Goal: Find specific fact: Find contact information

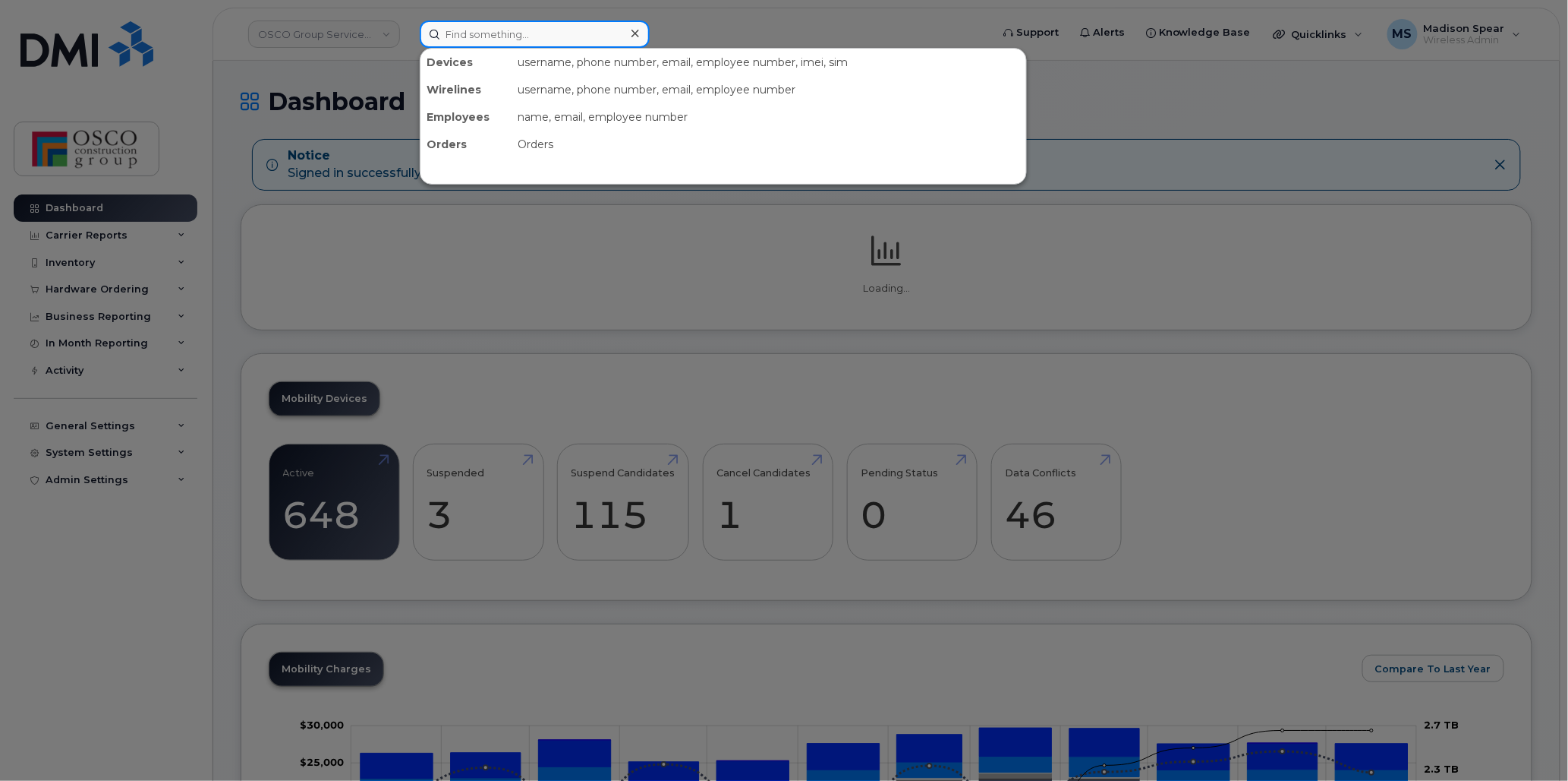
click at [465, 43] on input at bounding box center [535, 34] width 230 height 27
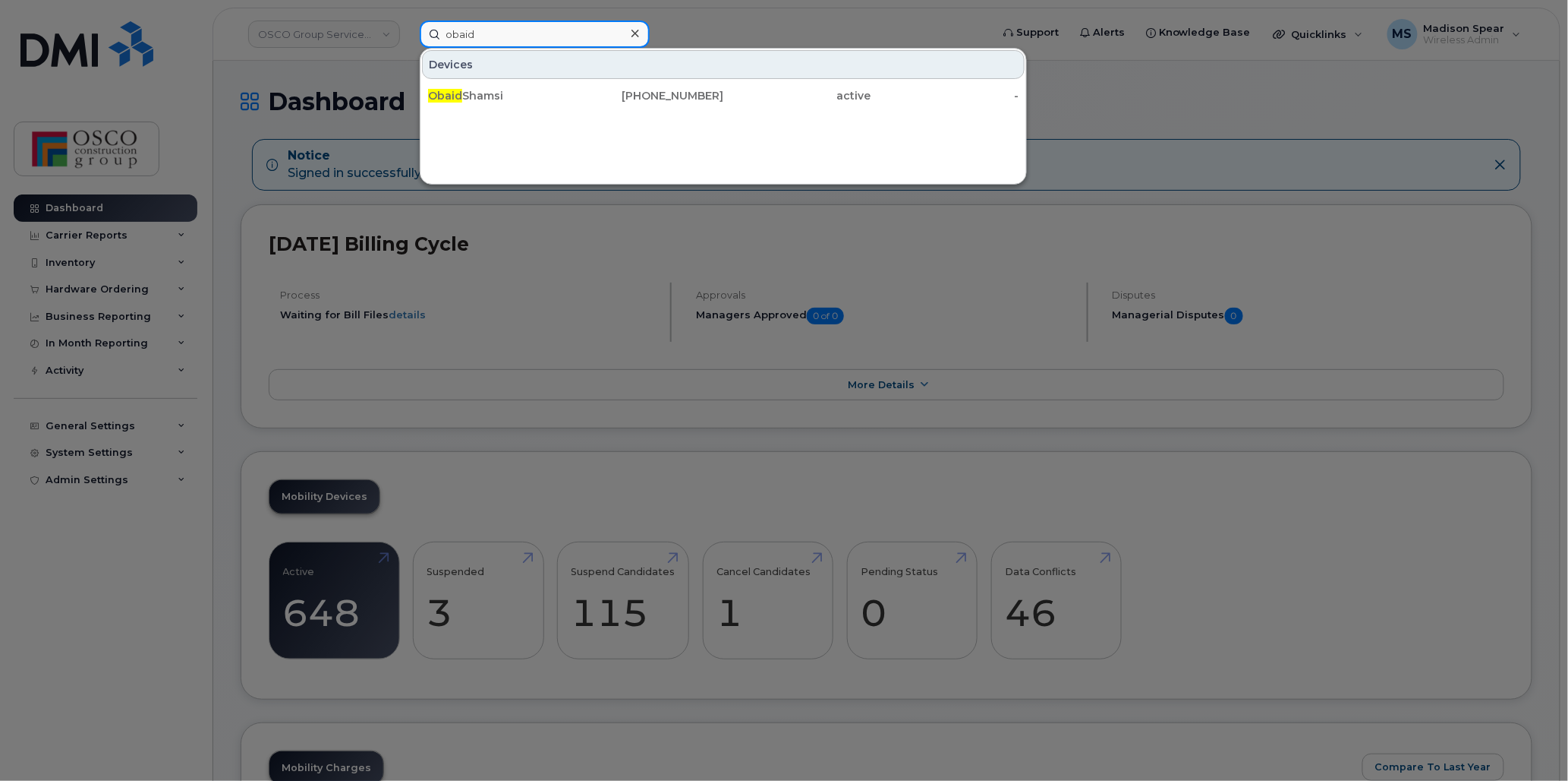
type input "obaid"
click at [445, 90] on span "Obaid" at bounding box center [444, 96] width 34 height 14
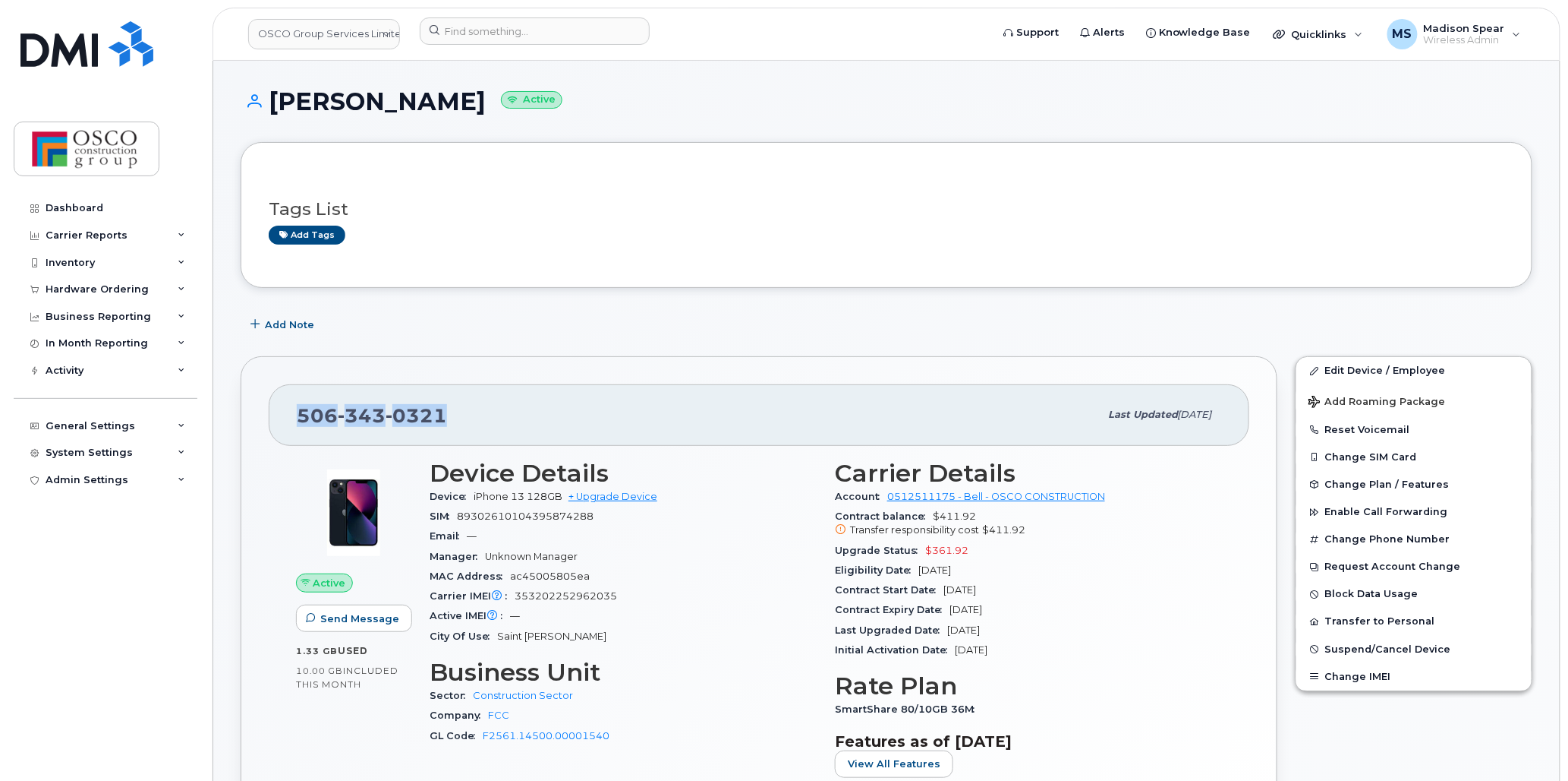
drag, startPoint x: 488, startPoint y: 414, endPoint x: 262, endPoint y: 430, distance: 226.6
click at [262, 430] on div "[PHONE_NUMBER] Last updated [DATE] Active Send Message 1.33 GB  used 10.00 GB  …" at bounding box center [759, 620] width 1037 height 530
copy span "[PHONE_NUMBER]"
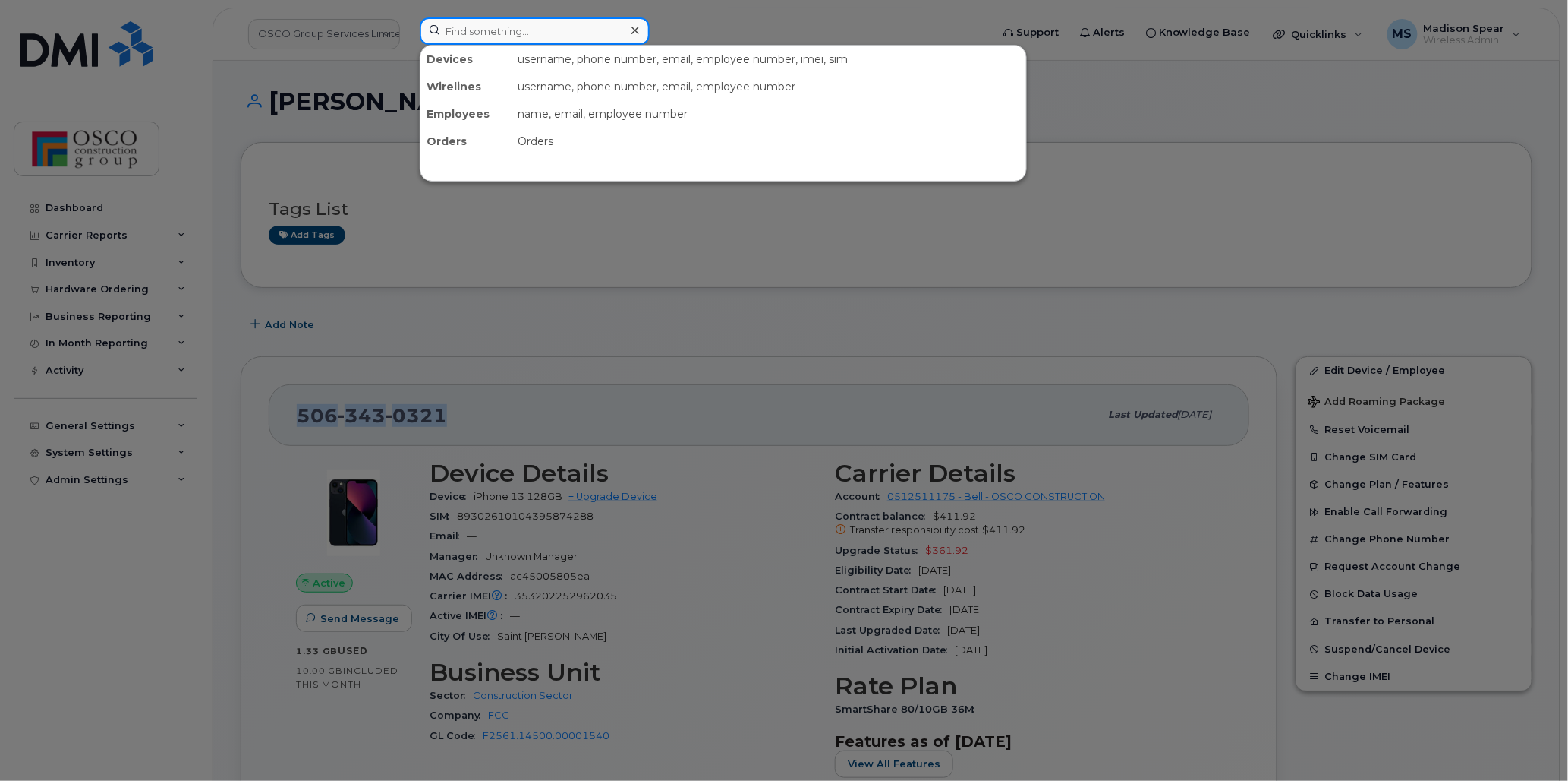
click at [458, 27] on input at bounding box center [535, 30] width 230 height 27
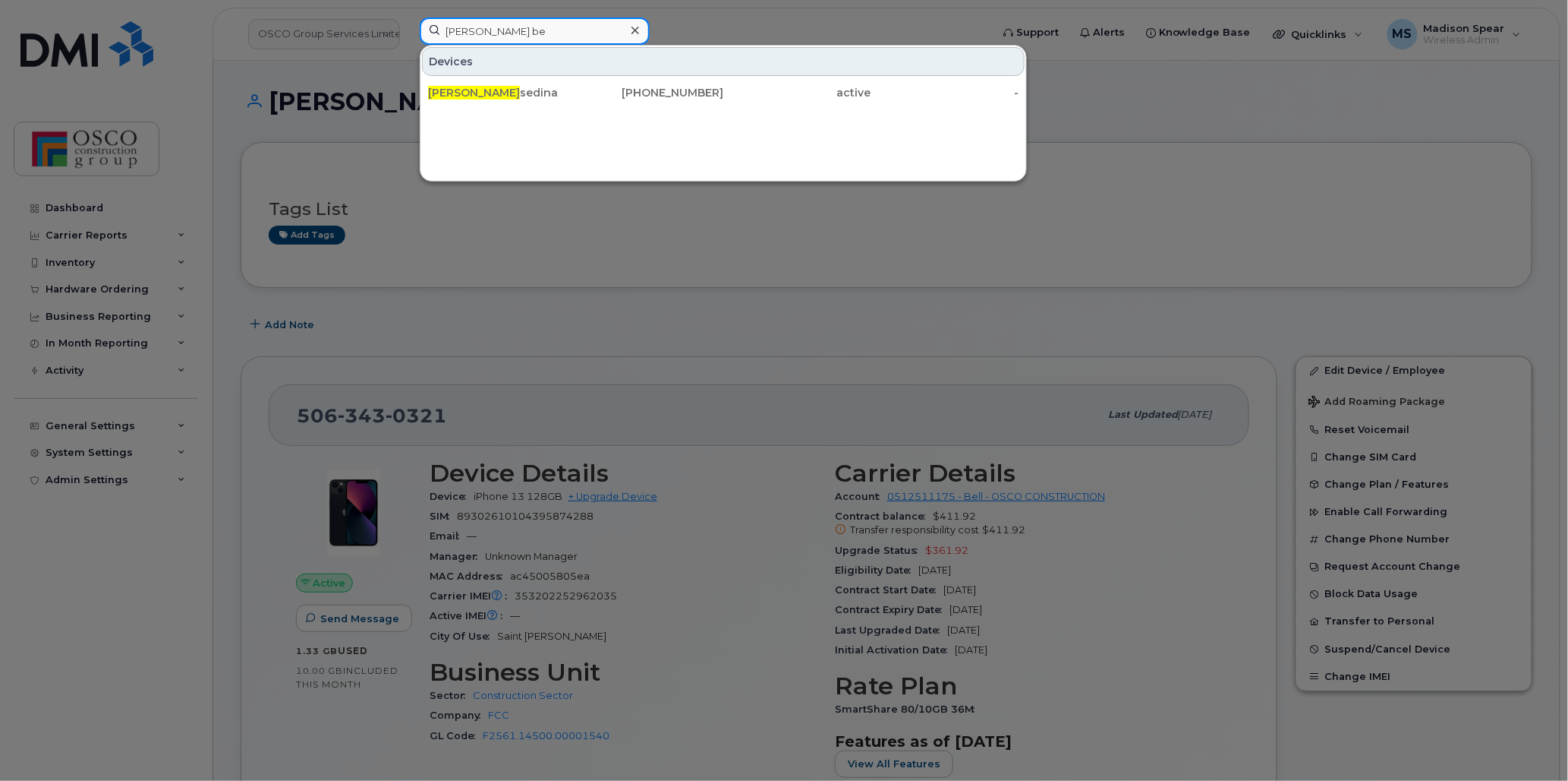
type input "[PERSON_NAME] be"
click at [468, 100] on div "[PERSON_NAME] Be [PERSON_NAME]" at bounding box center [502, 92] width 148 height 15
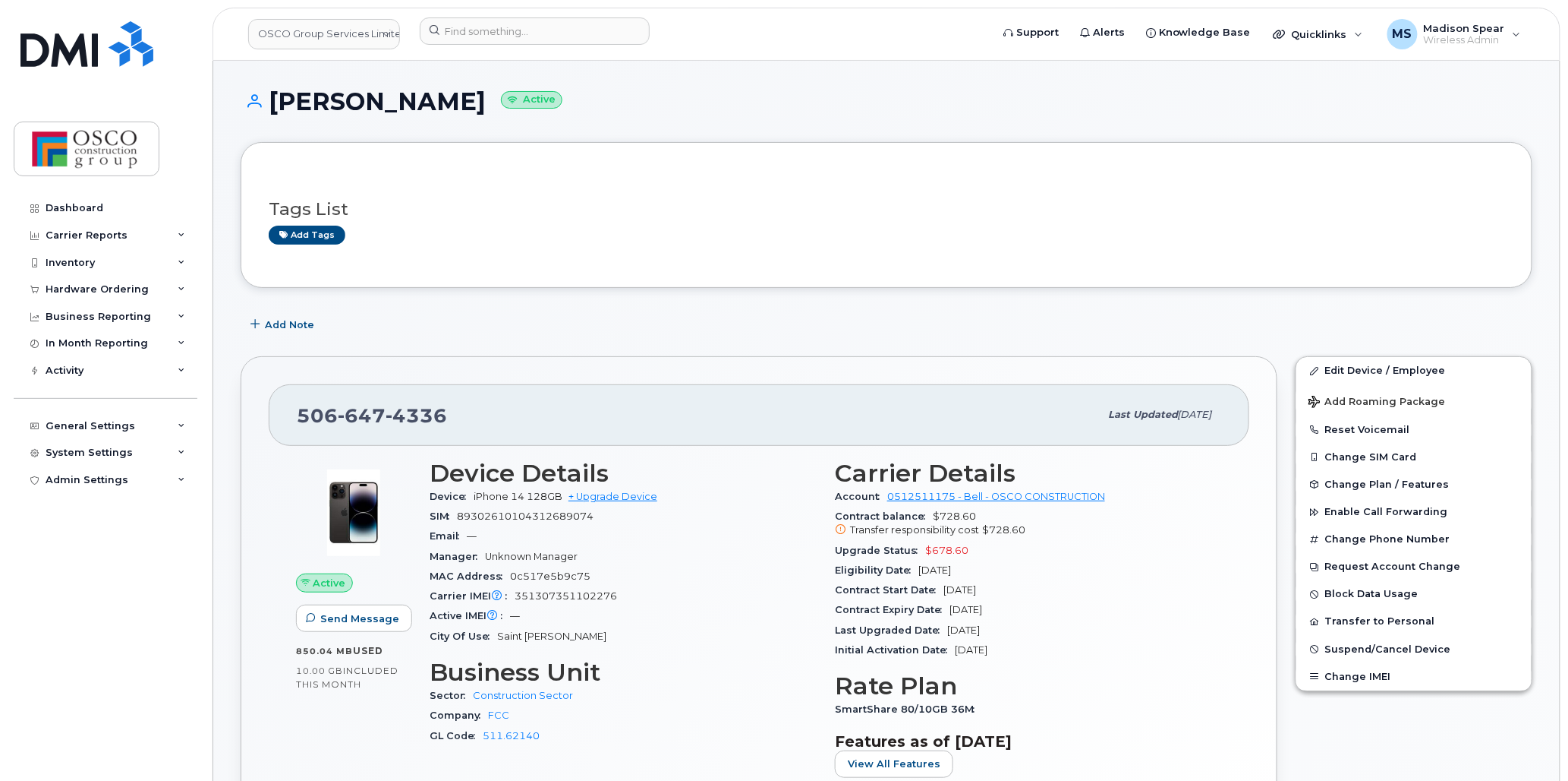
click at [386, 414] on span "647" at bounding box center [416, 415] width 62 height 23
click at [386, 413] on span "647" at bounding box center [416, 415] width 62 height 23
copy span "506 647 4336"
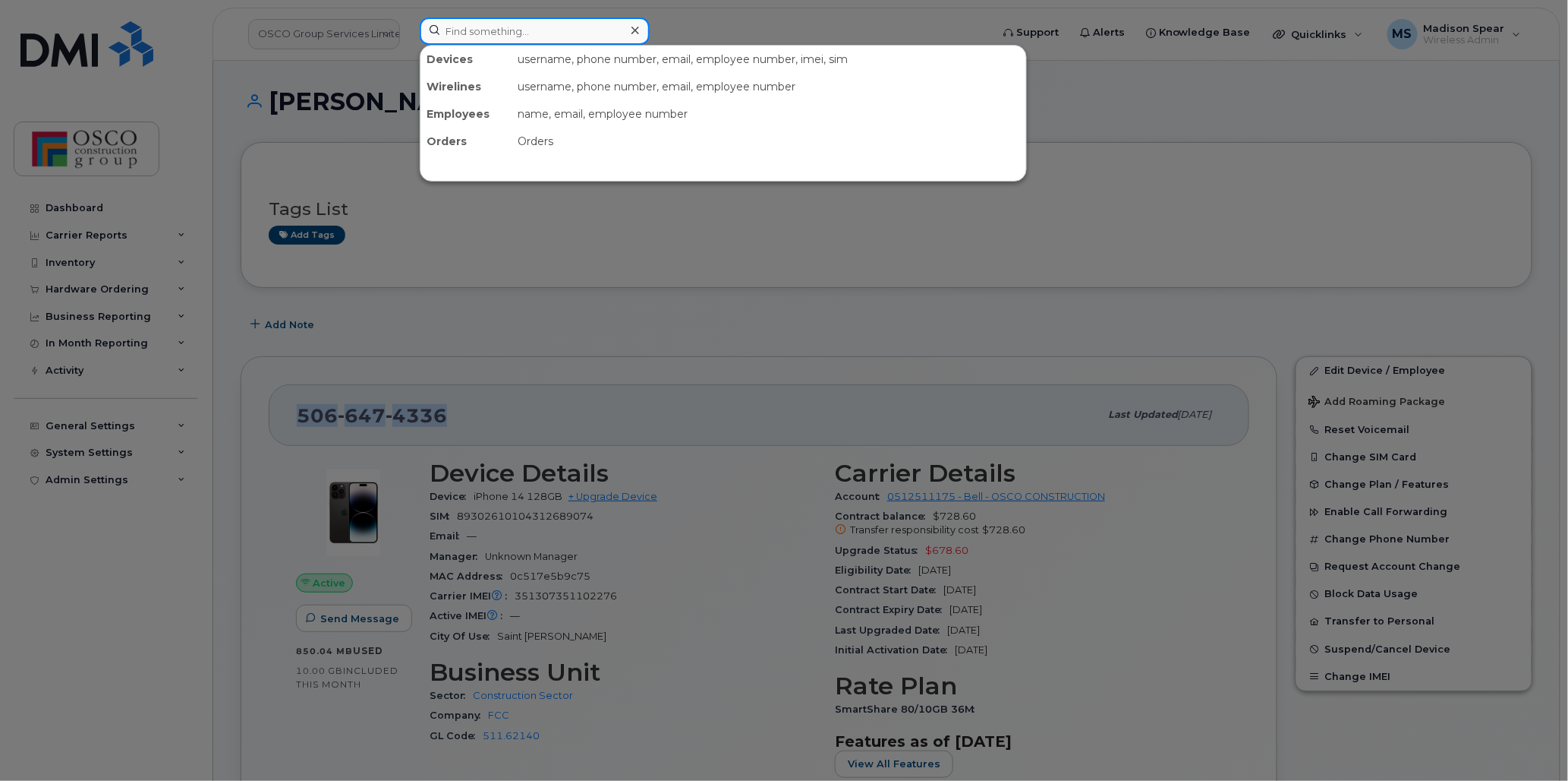
click at [547, 31] on input at bounding box center [535, 30] width 230 height 27
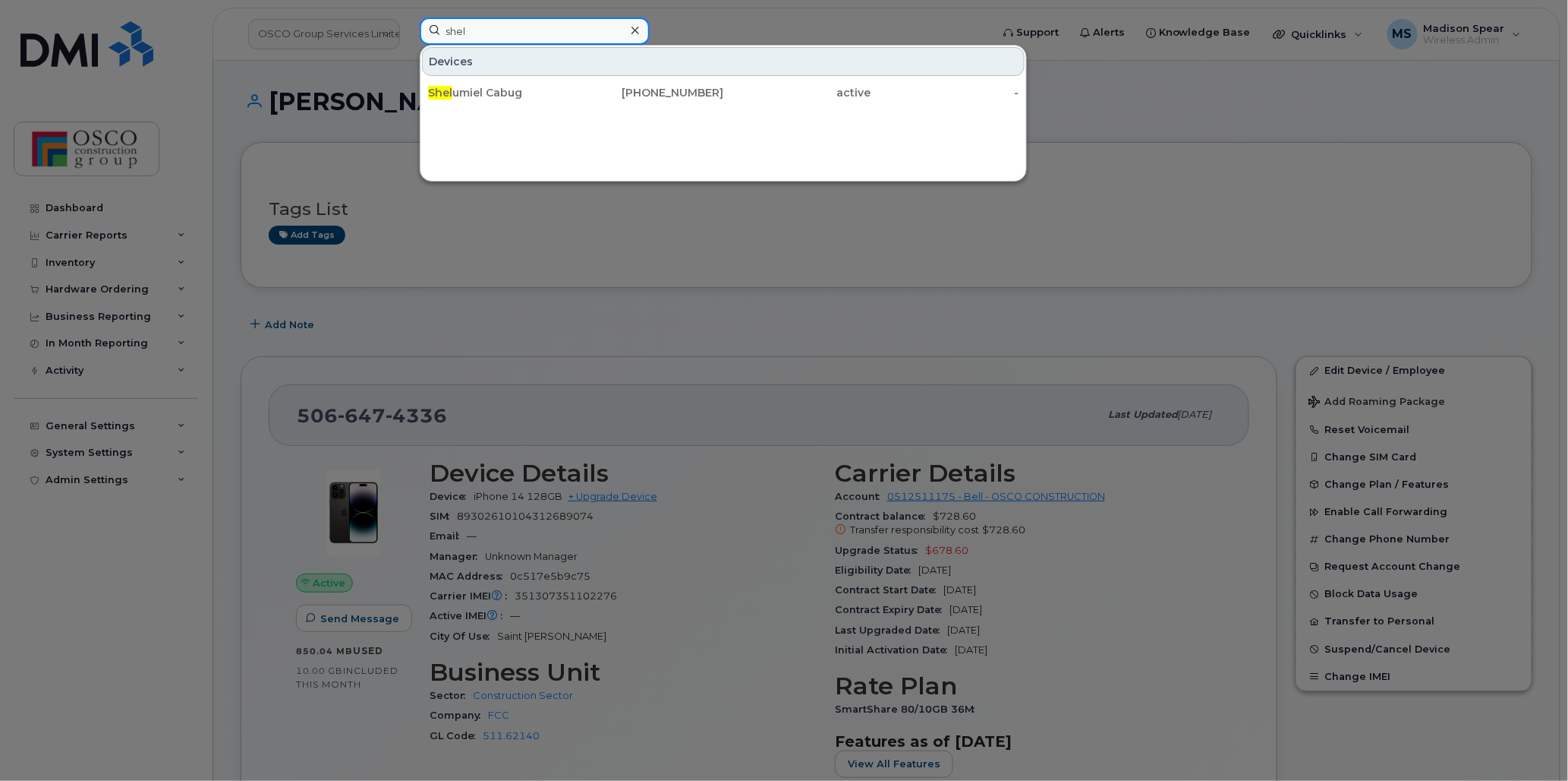
type input "shel"
click at [496, 87] on div "Shel umiel Cabug" at bounding box center [502, 92] width 148 height 15
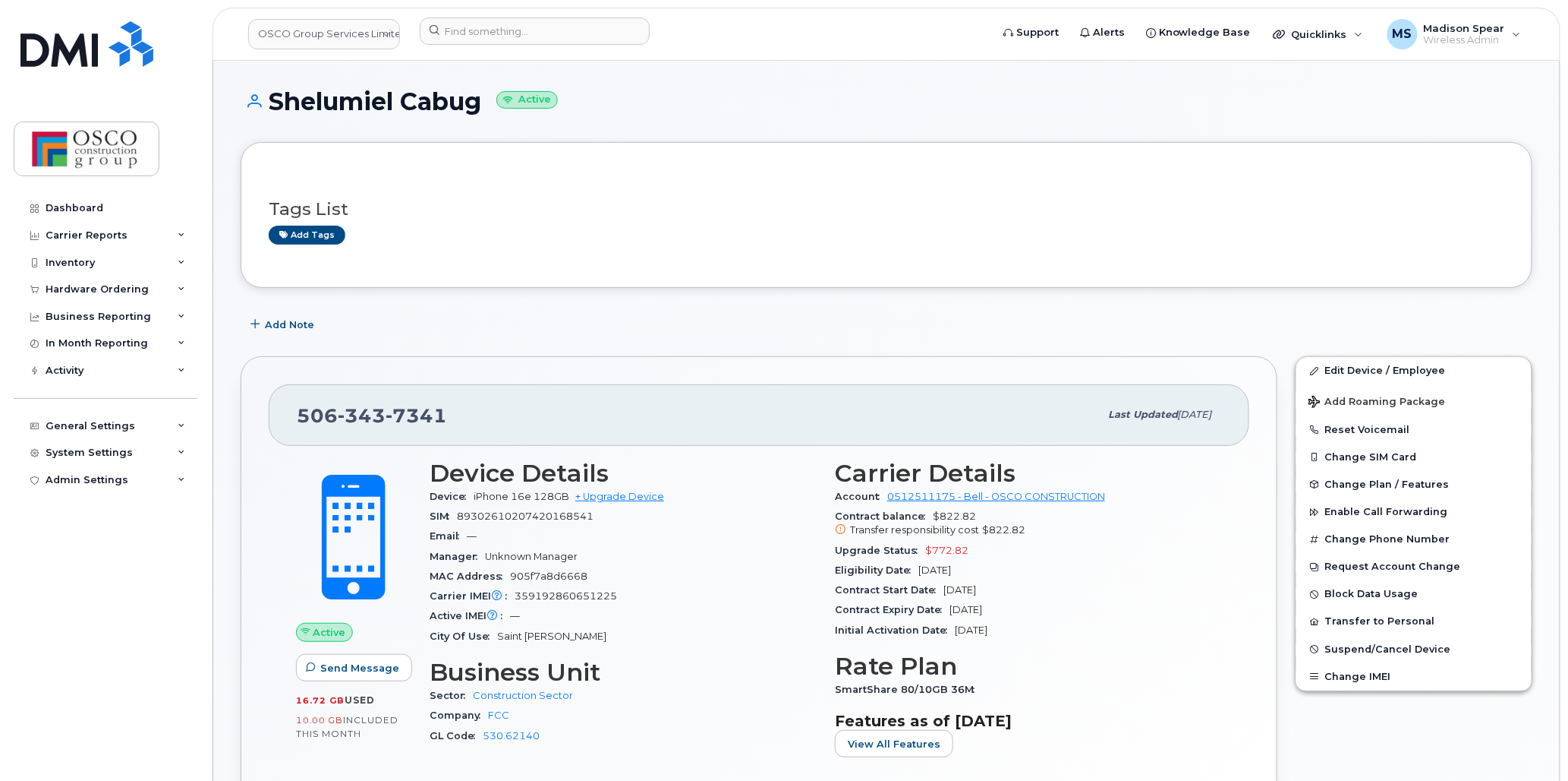
click at [391, 413] on span "7341" at bounding box center [416, 415] width 62 height 23
click at [391, 412] on span "7341" at bounding box center [416, 415] width 62 height 23
copy span "[PHONE_NUMBER]"
